Goal: Information Seeking & Learning: Learn about a topic

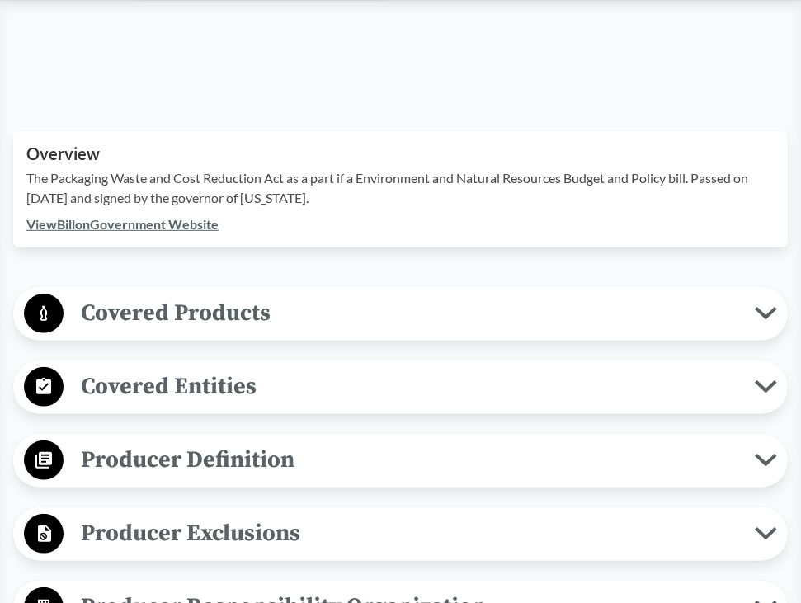
scroll to position [495, 0]
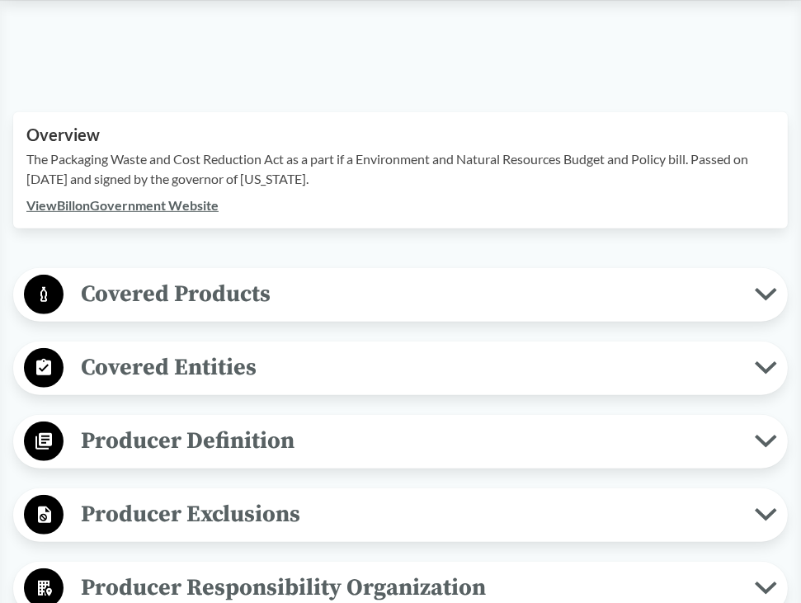
click at [326, 277] on span "Covered Products" at bounding box center [409, 293] width 691 height 37
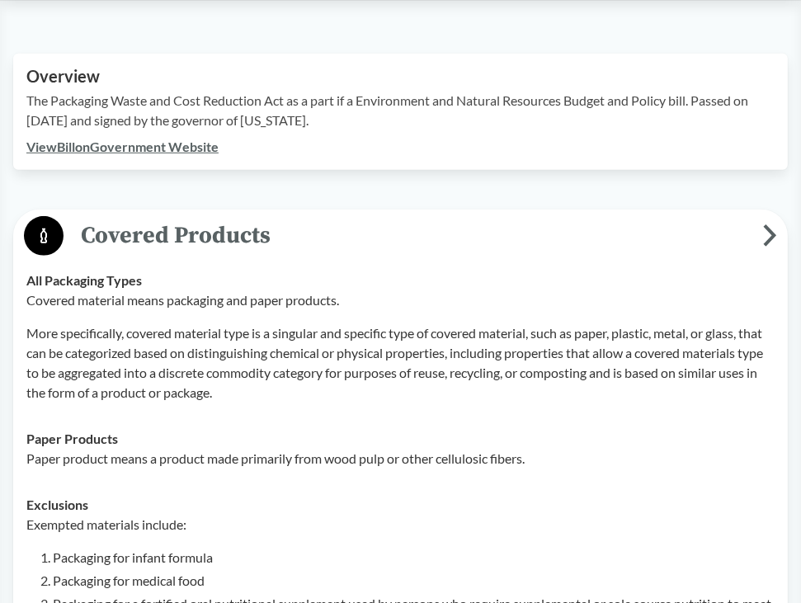
scroll to position [660, 0]
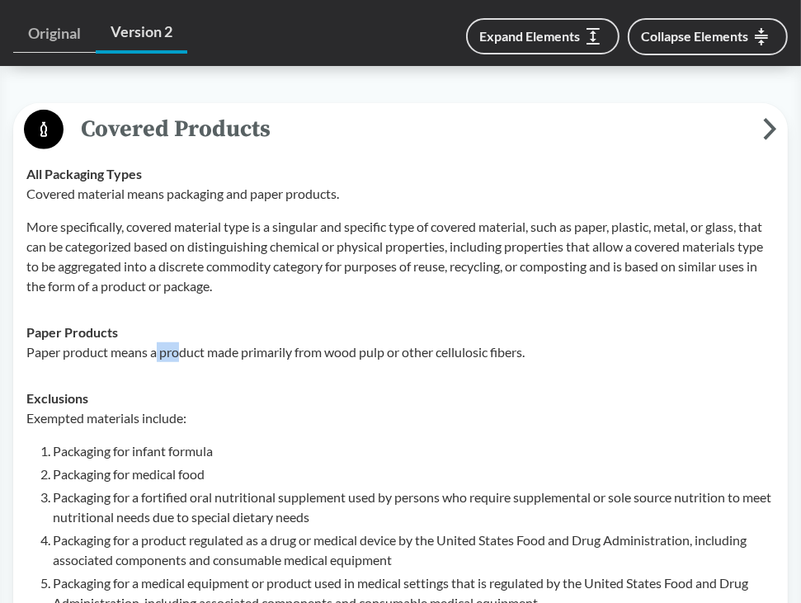
drag, startPoint x: 158, startPoint y: 336, endPoint x: 184, endPoint y: 327, distance: 27.1
click at [184, 342] on p "Paper product means a product made primarily from wood pulp or other cellulosic…" at bounding box center [400, 352] width 748 height 20
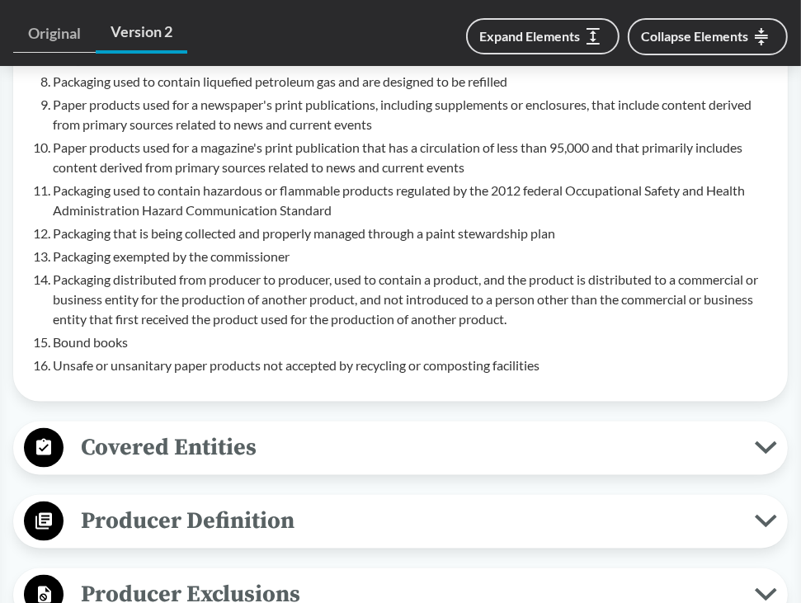
scroll to position [1320, 0]
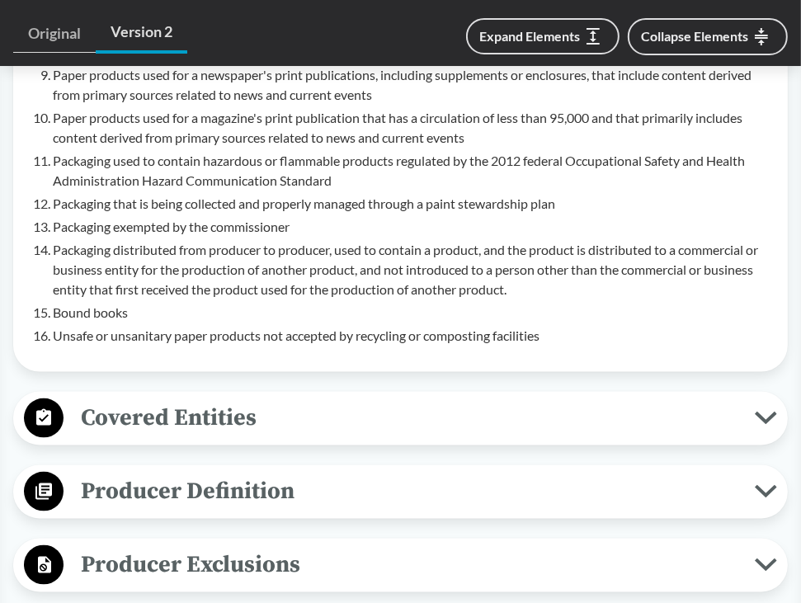
click at [161, 421] on div "Covered Entities Household/​Residential Covered entity means a person or locati…" at bounding box center [400, 419] width 774 height 54
drag, startPoint x: 161, startPoint y: 421, endPoint x: 351, endPoint y: 395, distance: 192.2
click at [350, 399] on span "Covered Entities" at bounding box center [409, 417] width 691 height 37
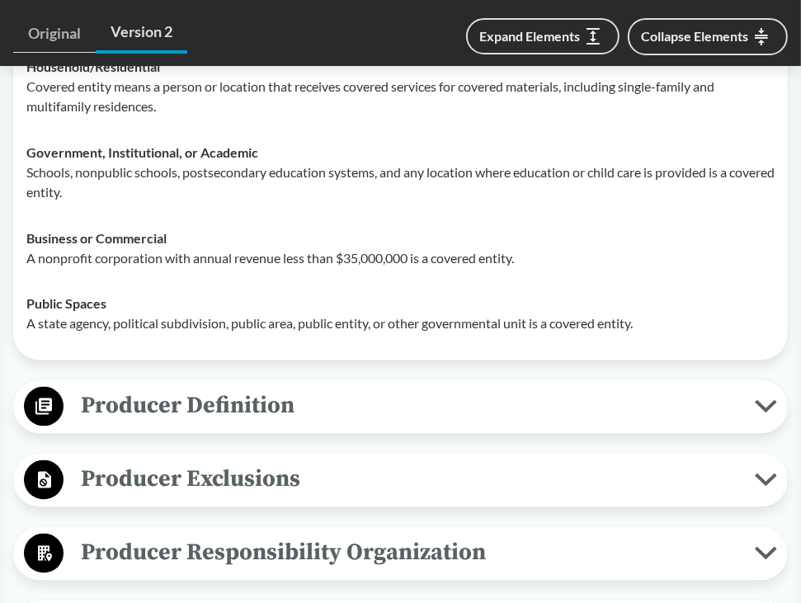
scroll to position [1567, 0]
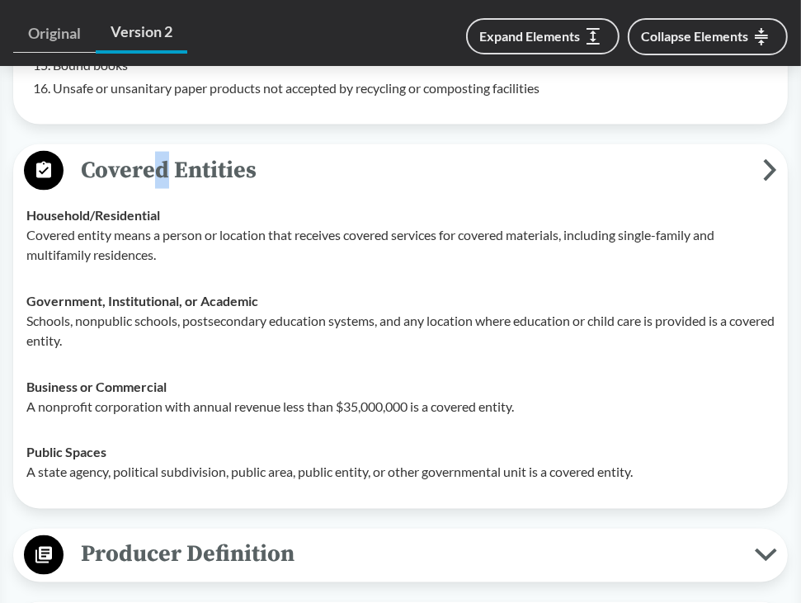
click at [311, 536] on span "Producer Definition" at bounding box center [409, 554] width 691 height 37
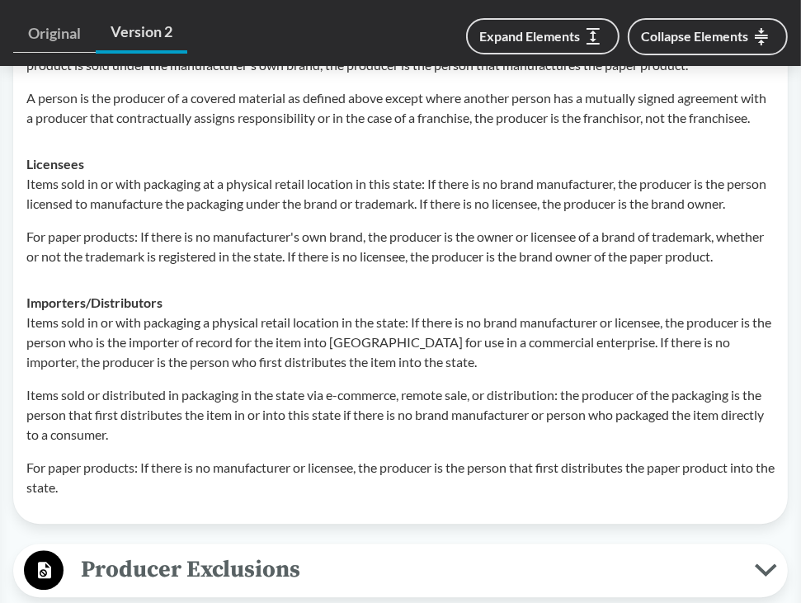
scroll to position [2474, 0]
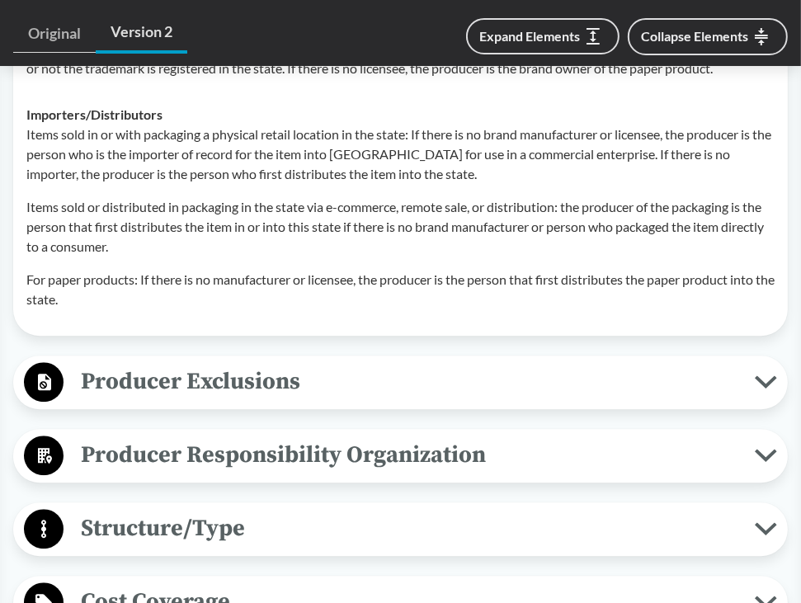
click at [361, 400] on span "Producer Exclusions" at bounding box center [409, 381] width 691 height 37
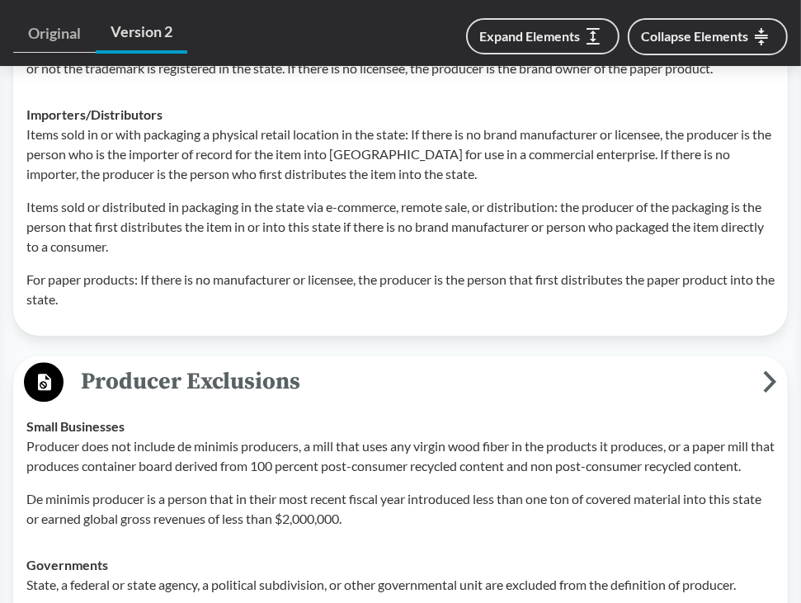
scroll to position [2722, 0]
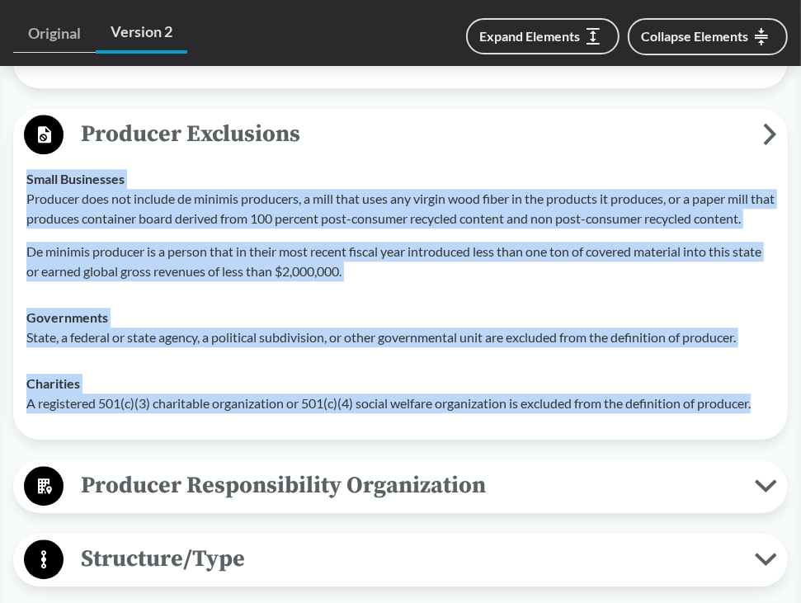
drag, startPoint x: 24, startPoint y: 210, endPoint x: 775, endPoint y: 463, distance: 792.6
click at [775, 426] on tbody "Small Businesses Producer does not include de minimis producers, a mill that us…" at bounding box center [400, 291] width 763 height 271
copy tbody "Small Businesses Producer does not include de minimis producers, a mill that us…"
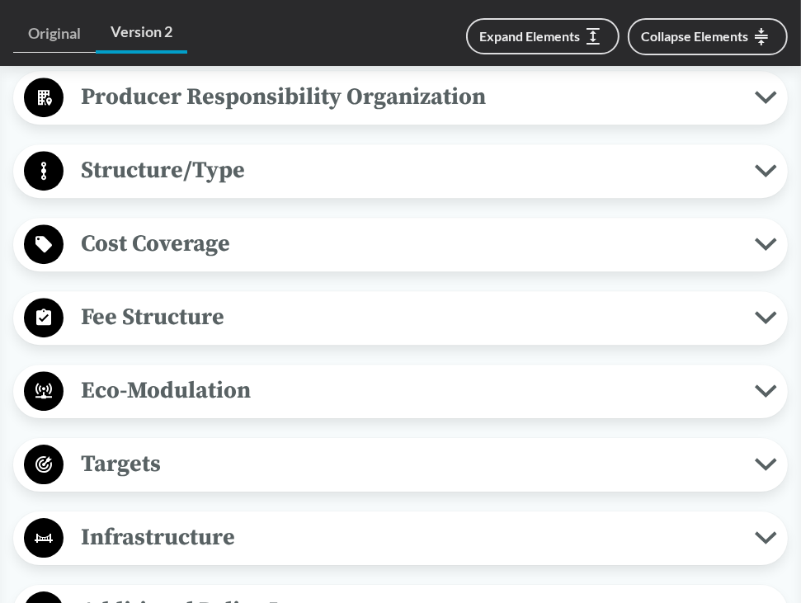
scroll to position [2969, 0]
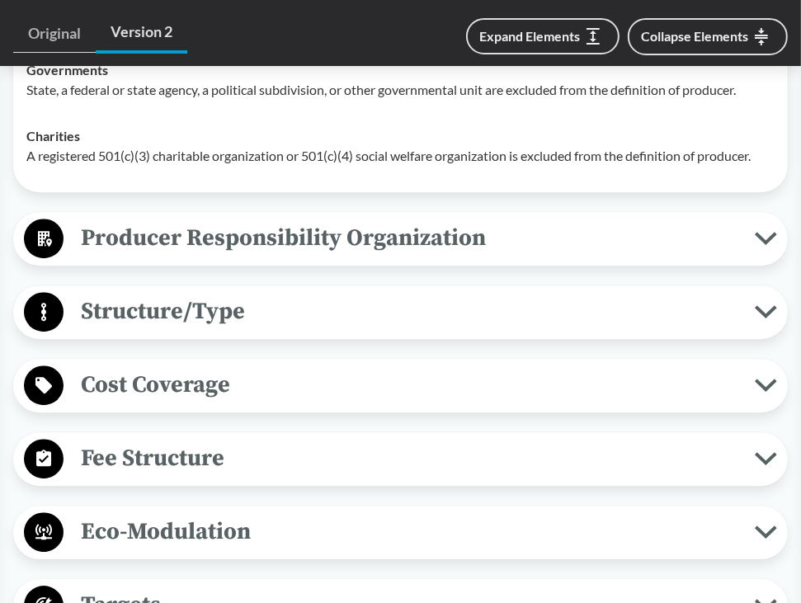
click at [283, 256] on span "Producer Responsibility Organization" at bounding box center [409, 237] width 691 height 37
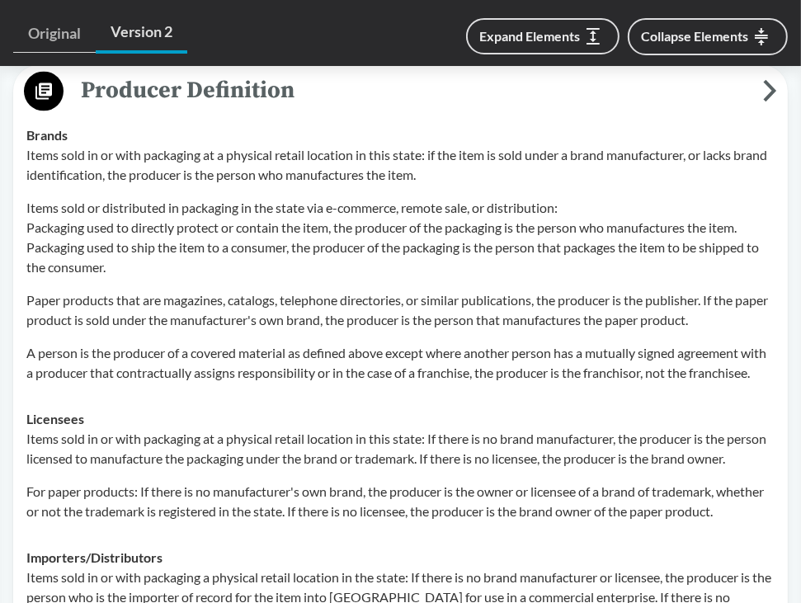
scroll to position [1732, 0]
